Goal: Register for event/course

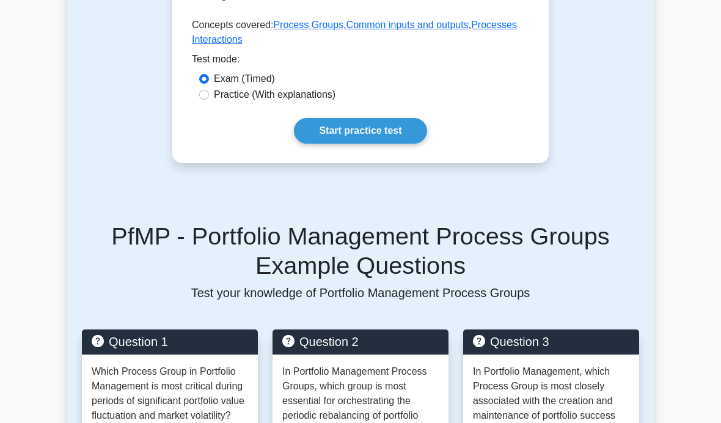
scroll to position [442, 0]
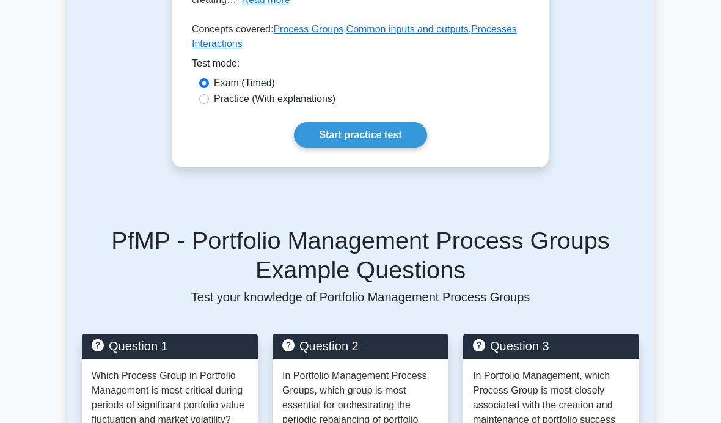
click at [405, 148] on link "Start practice test" at bounding box center [360, 135] width 133 height 26
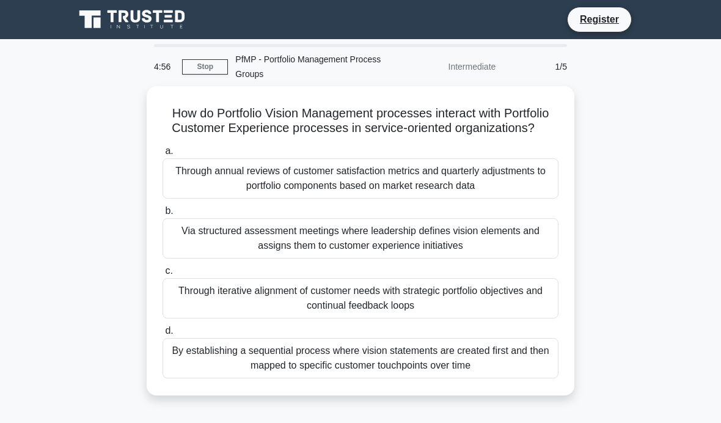
click at [177, 170] on div "Through annual reviews of customer satisfaction metrics and quarterly adjustmen…" at bounding box center [361, 178] width 396 height 40
click at [163, 155] on input "a. Through annual reviews of customer satisfaction metrics and quarterly adjust…" at bounding box center [163, 151] width 0 height 8
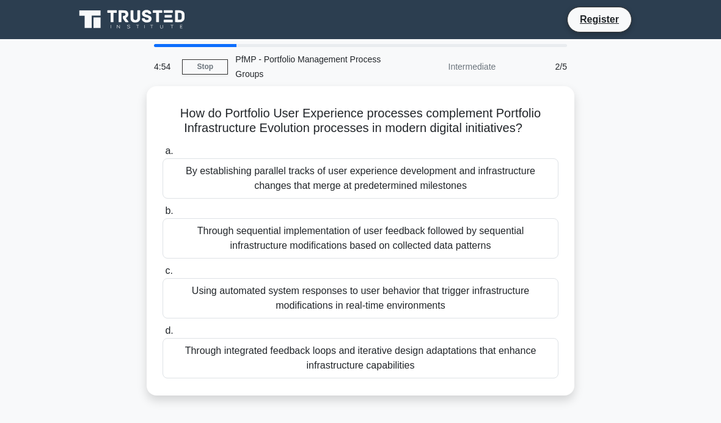
click at [175, 65] on div "4:54" at bounding box center [164, 66] width 35 height 24
click at [175, 64] on div "4:54" at bounding box center [164, 66] width 35 height 24
click at [210, 68] on link "Stop" at bounding box center [205, 66] width 46 height 15
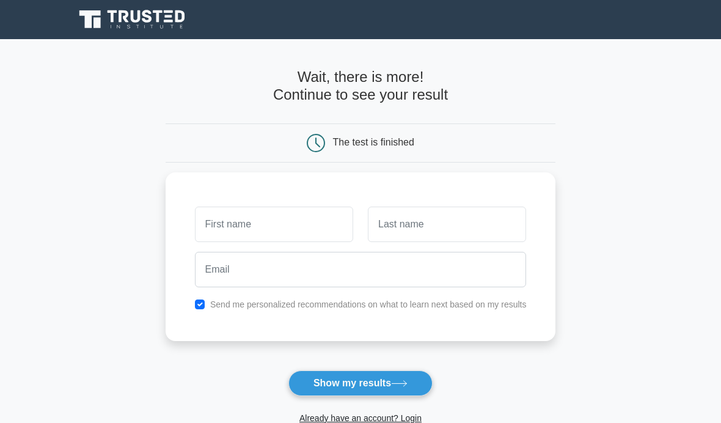
click at [303, 217] on input "text" at bounding box center [274, 224] width 158 height 35
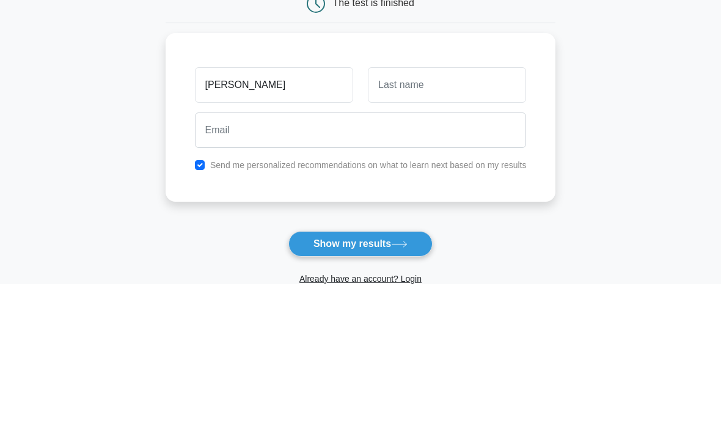
type input "Abigail"
click at [447, 207] on input "text" at bounding box center [447, 224] width 158 height 35
click at [446, 207] on input "text" at bounding box center [447, 224] width 158 height 35
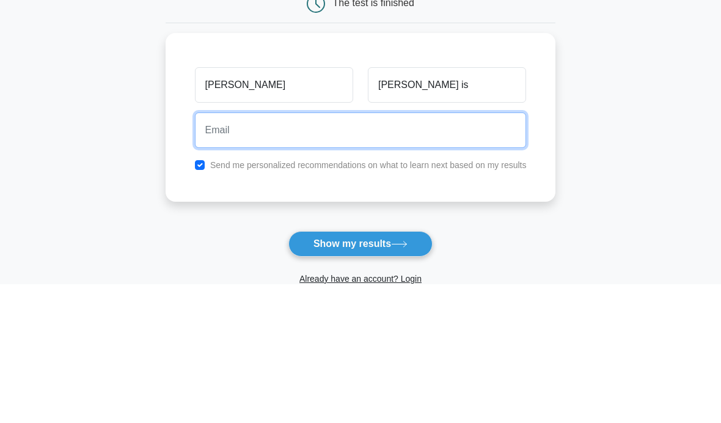
click at [428, 252] on input "email" at bounding box center [361, 269] width 332 height 35
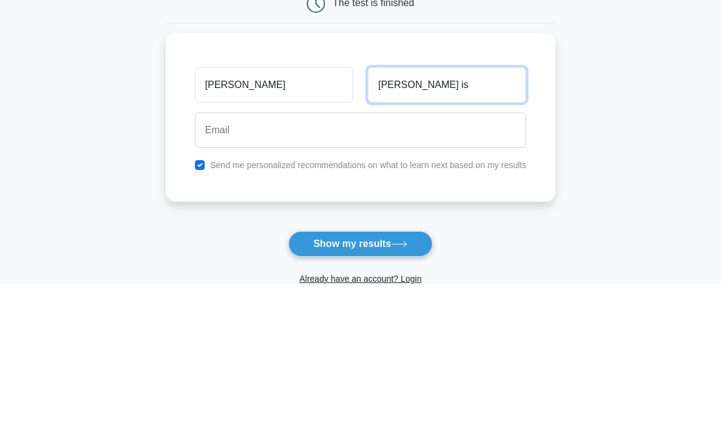
click at [424, 207] on input "Alex is" at bounding box center [447, 224] width 158 height 35
type input "Alexis"
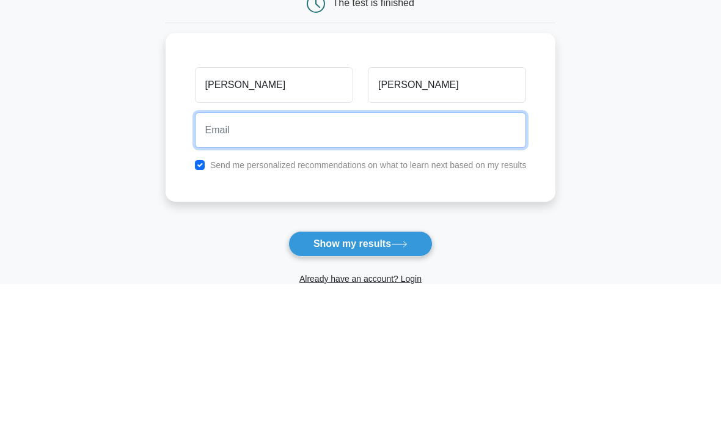
click at [208, 252] on input "email" at bounding box center [361, 269] width 332 height 35
click at [527, 252] on input "a" at bounding box center [361, 269] width 332 height 35
type input "a"
click at [360, 370] on button "Show my results" at bounding box center [360, 383] width 144 height 26
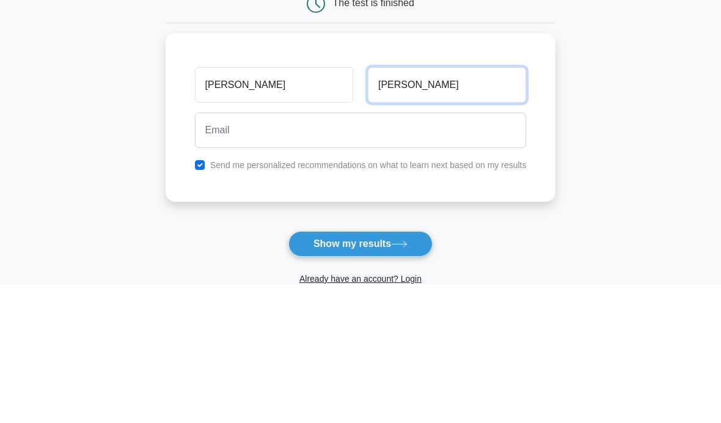
scroll to position [139, 0]
